Goal: Communication & Community: Answer question/provide support

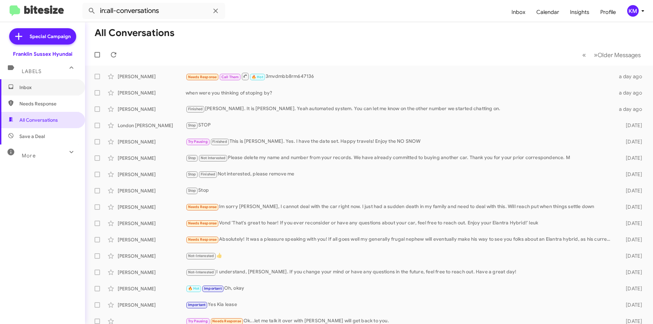
click at [39, 87] on span "Inbox" at bounding box center [48, 87] width 58 height 7
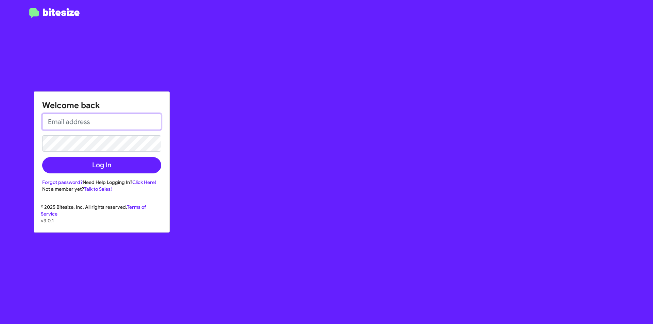
type input "[EMAIL_ADDRESS][DOMAIN_NAME]"
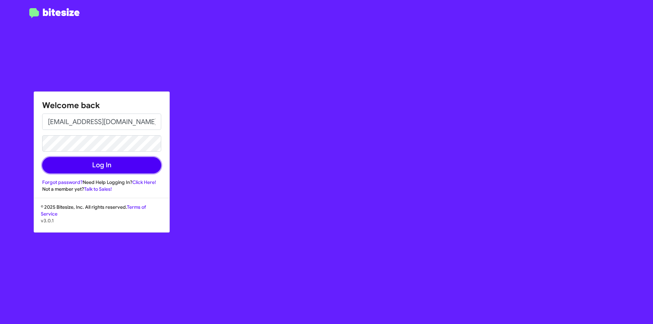
click at [81, 164] on button "Log In" at bounding box center [101, 165] width 119 height 16
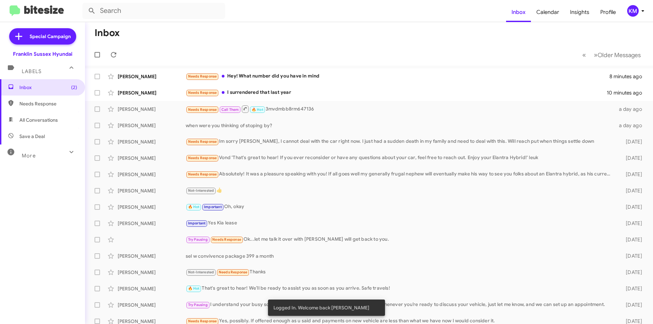
click at [252, 73] on div "Needs Response Hey! What number did you have in mind" at bounding box center [398, 76] width 424 height 8
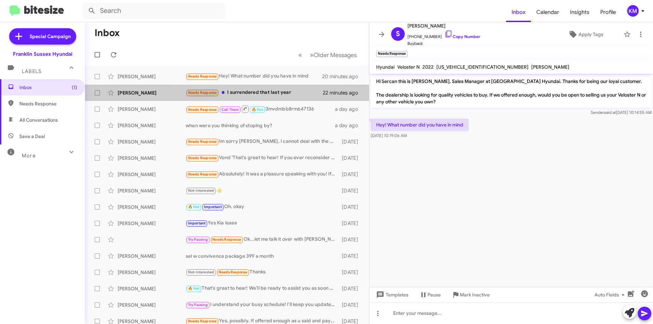
click at [249, 96] on div "Needs Response I surrendered that last year" at bounding box center [254, 93] width 137 height 8
